Goal: Check status: Check status

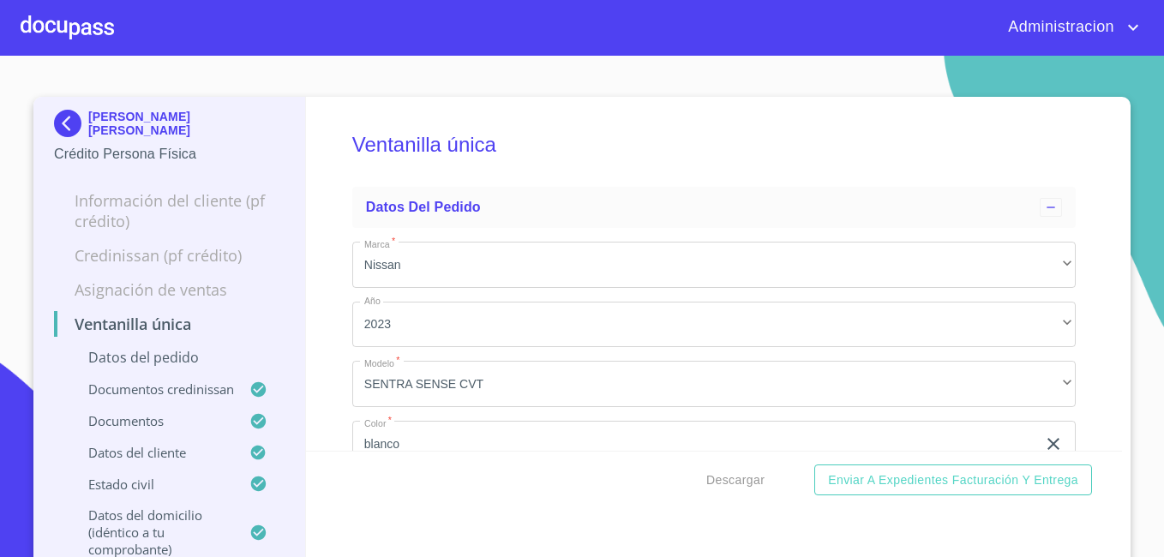
scroll to position [2628, 0]
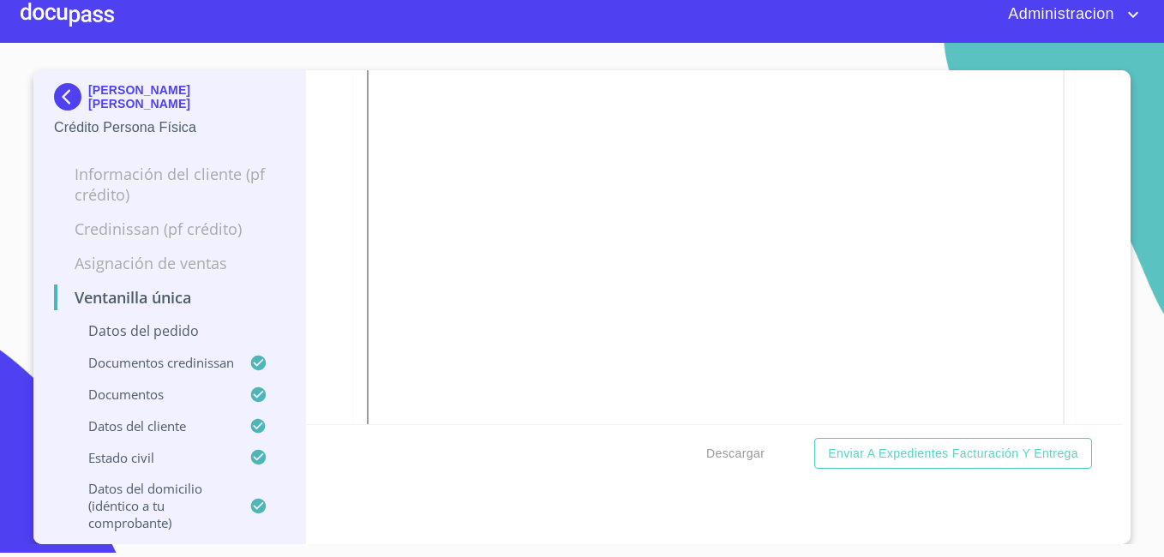
click at [117, 91] on p "[PERSON_NAME] [PERSON_NAME]" at bounding box center [186, 96] width 196 height 27
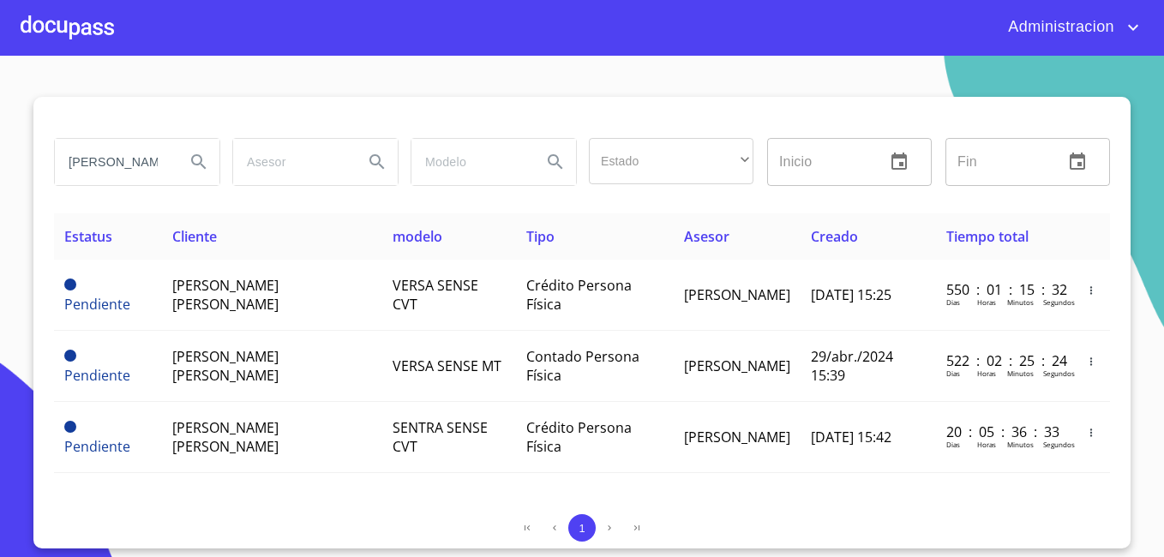
click at [153, 157] on input "[PERSON_NAME]" at bounding box center [113, 162] width 117 height 46
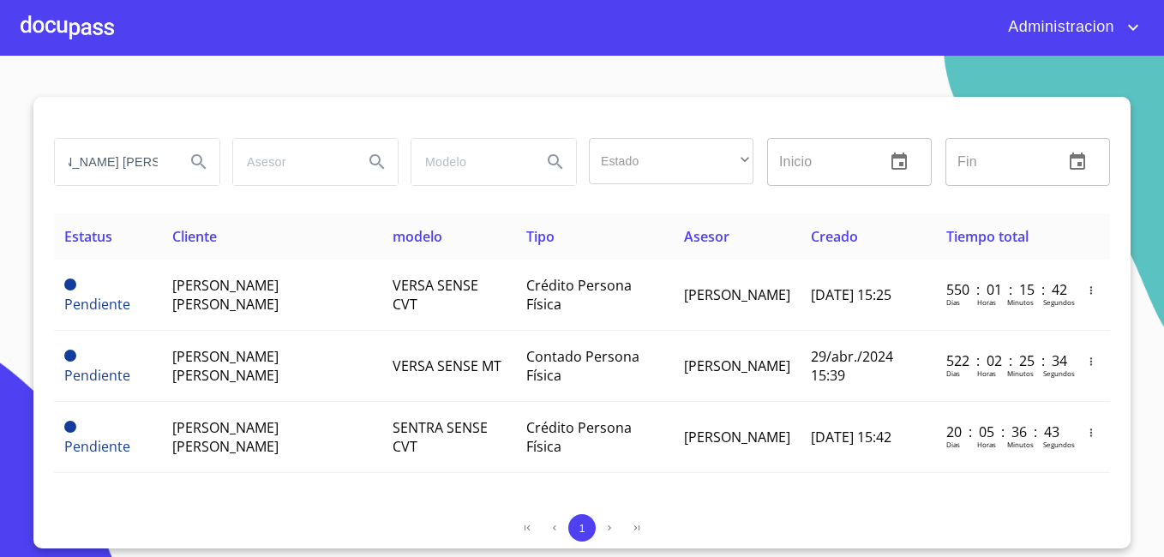
type input "[PERSON_NAME] [PERSON_NAME]"
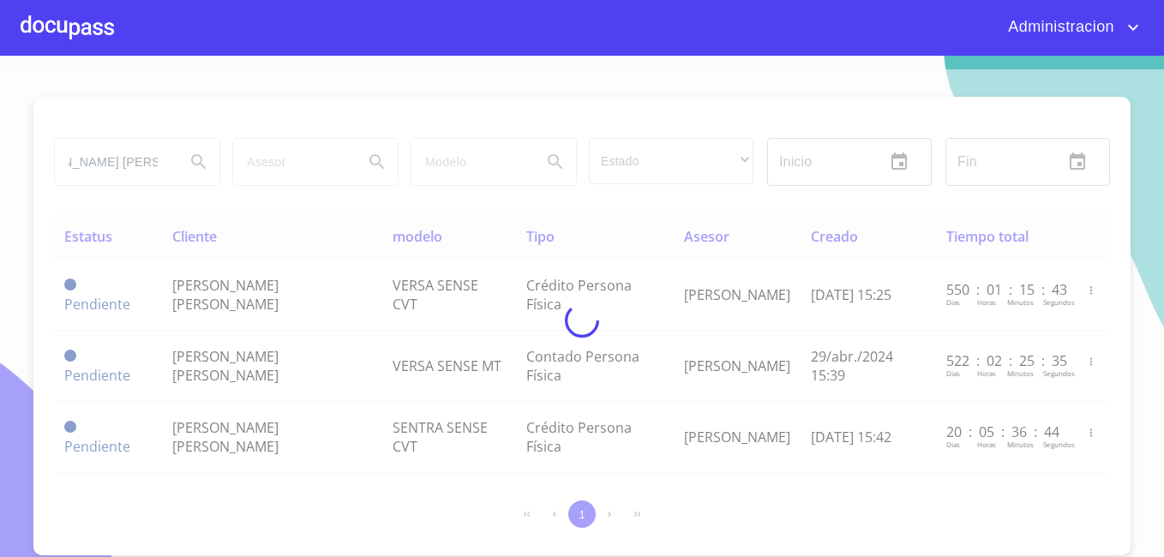
scroll to position [0, 0]
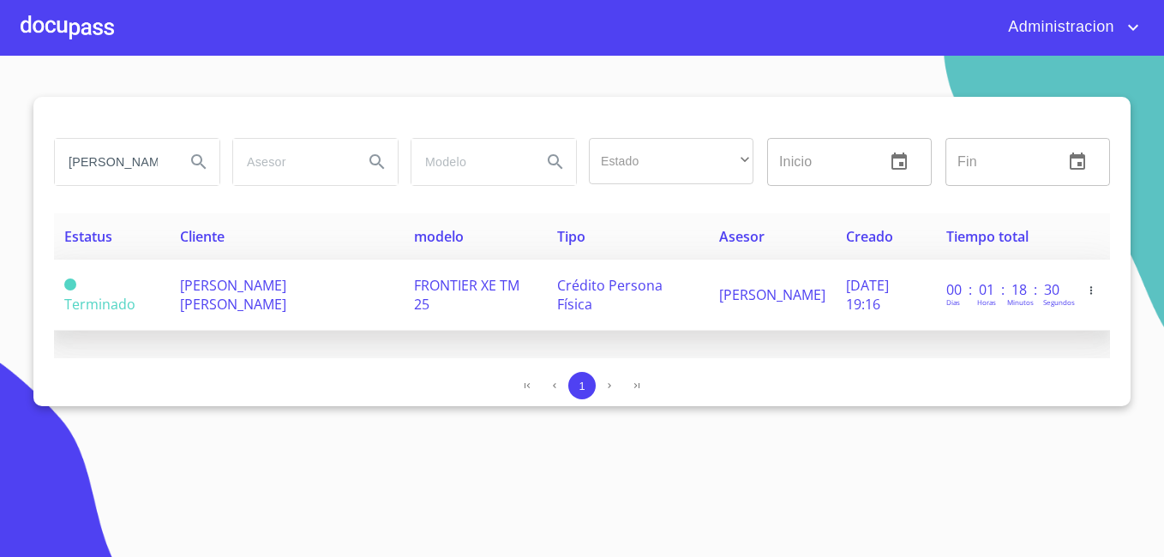
click at [180, 302] on span "[PERSON_NAME] [PERSON_NAME]" at bounding box center [233, 295] width 106 height 38
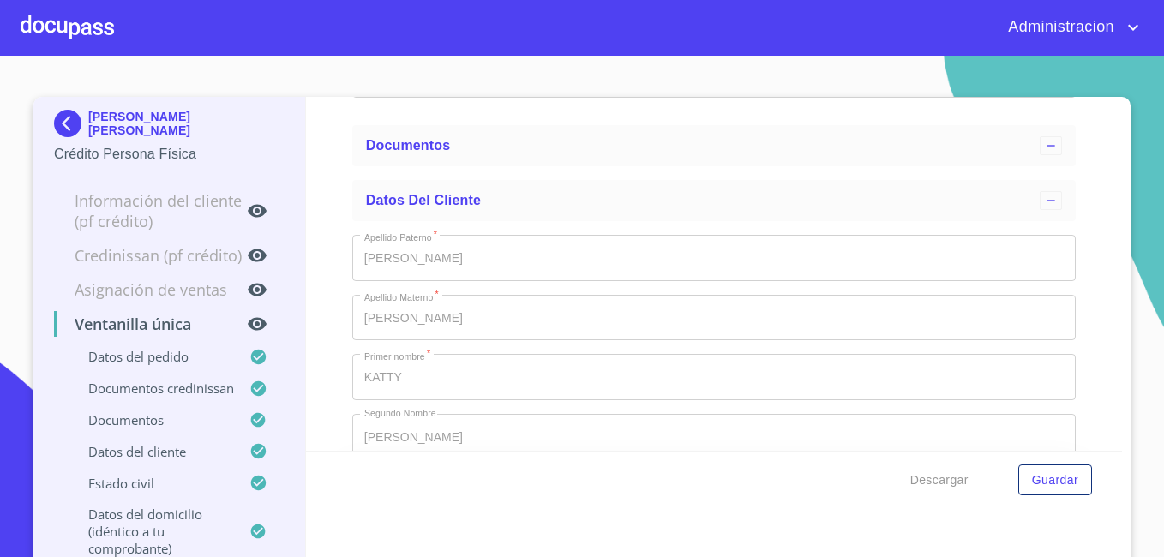
type input "15 de ene. de 2021"
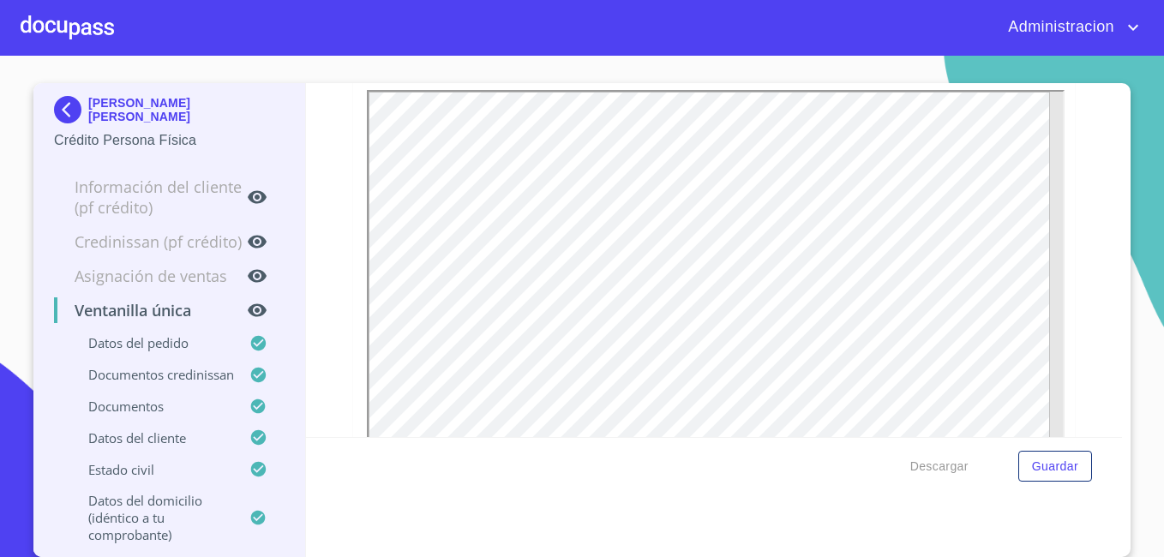
scroll to position [5260, 0]
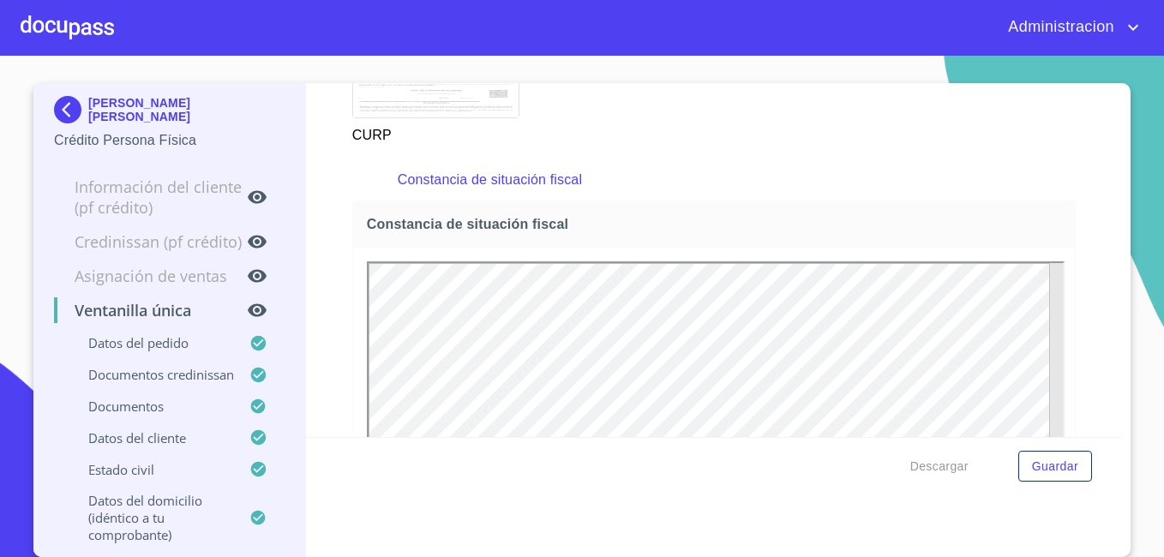
click at [92, 105] on p "[PERSON_NAME] [PERSON_NAME]" at bounding box center [186, 109] width 196 height 27
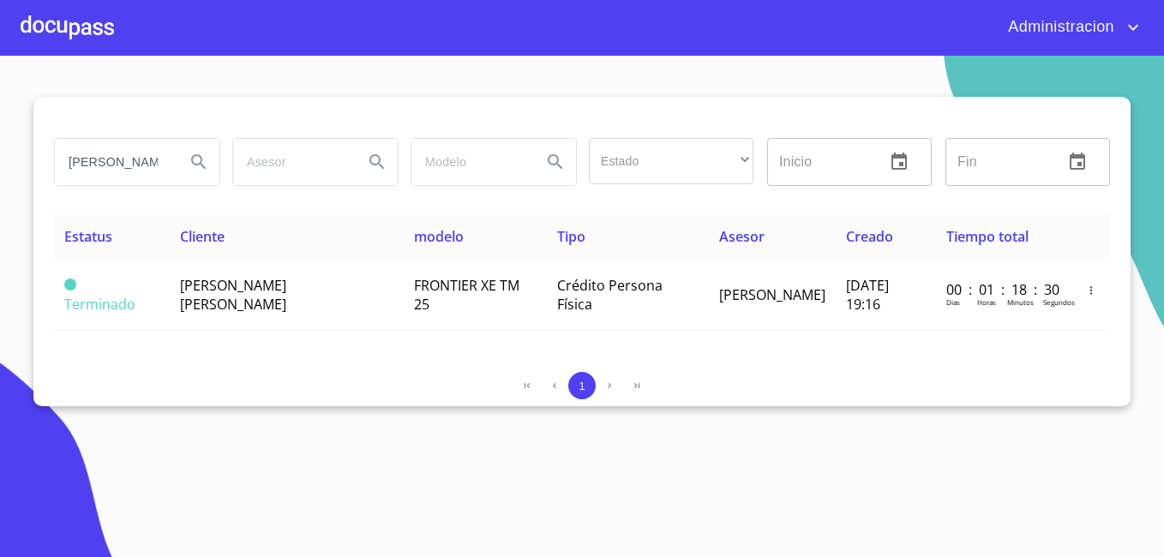
click at [139, 168] on input "[PERSON_NAME] [PERSON_NAME]" at bounding box center [113, 162] width 117 height 46
type input "[PERSON_NAME]"
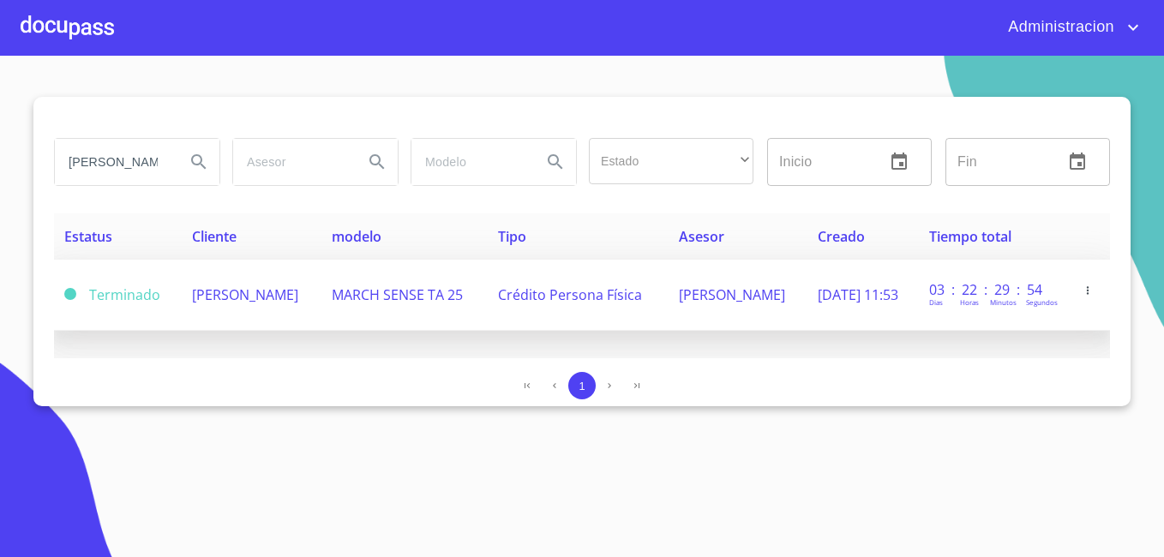
click at [197, 294] on span "[PERSON_NAME]" at bounding box center [245, 294] width 106 height 19
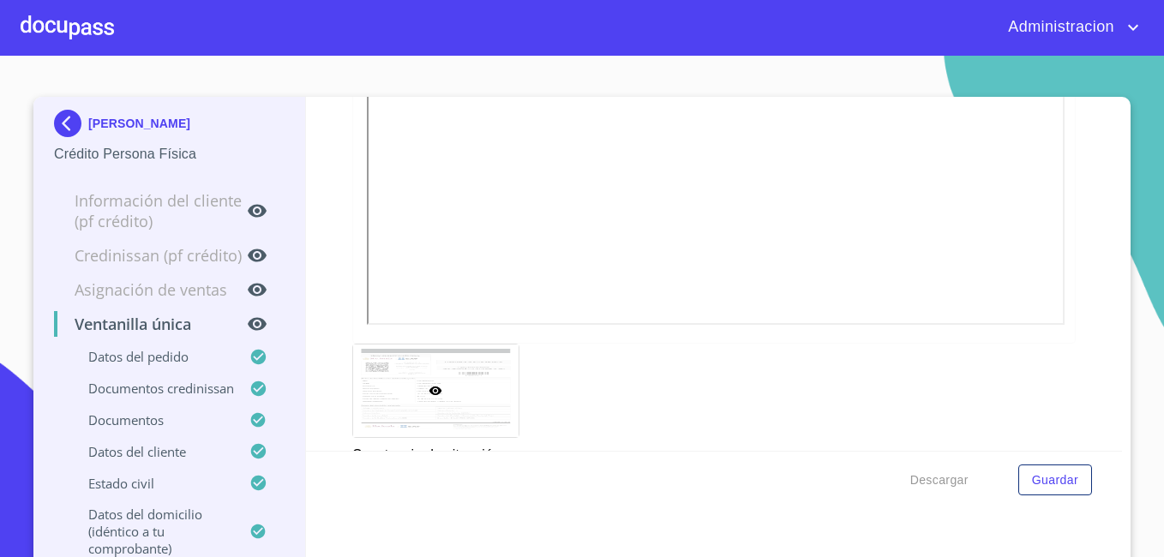
scroll to position [6211, 0]
